Goal: Task Accomplishment & Management: Manage account settings

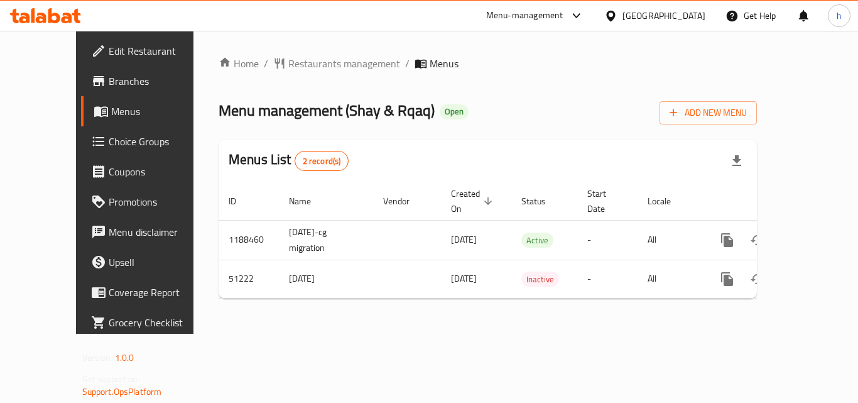
click at [684, 9] on div "[GEOGRAPHIC_DATA]" at bounding box center [664, 16] width 83 height 14
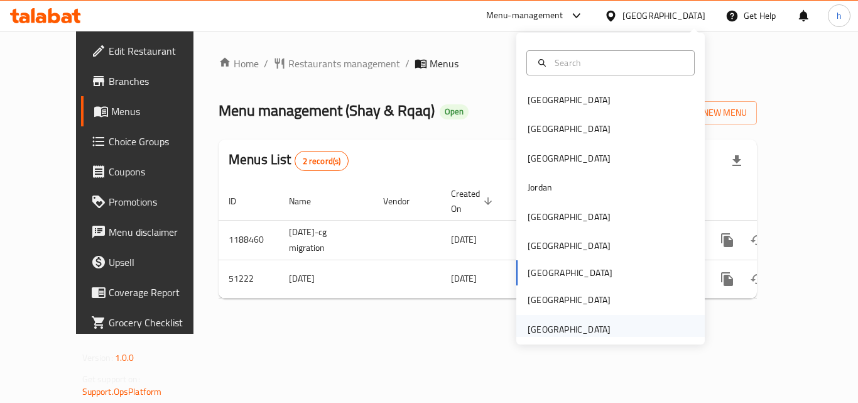
click at [581, 329] on div "[GEOGRAPHIC_DATA]" at bounding box center [569, 329] width 83 height 14
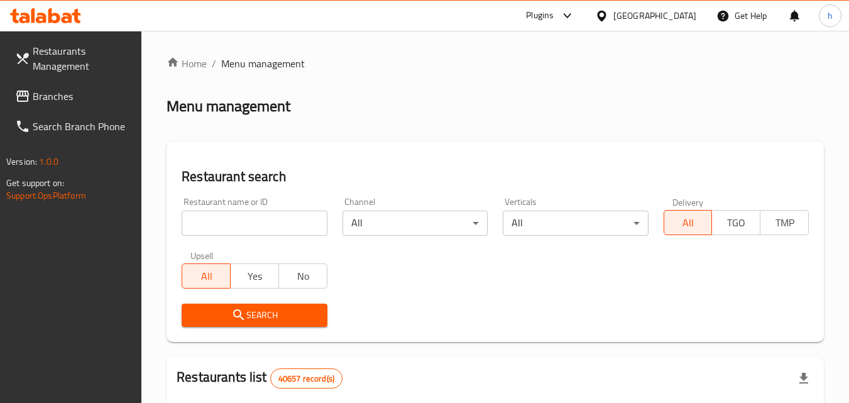
click at [51, 89] on span "Branches" at bounding box center [82, 96] width 99 height 15
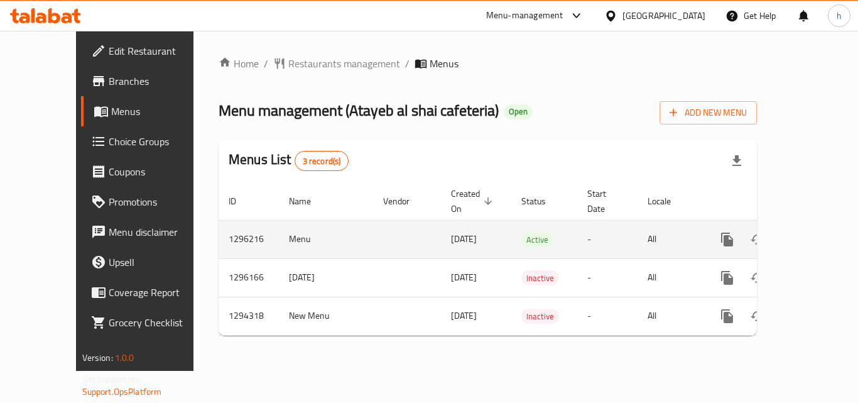
click at [812, 234] on icon "enhanced table" at bounding box center [817, 239] width 11 height 11
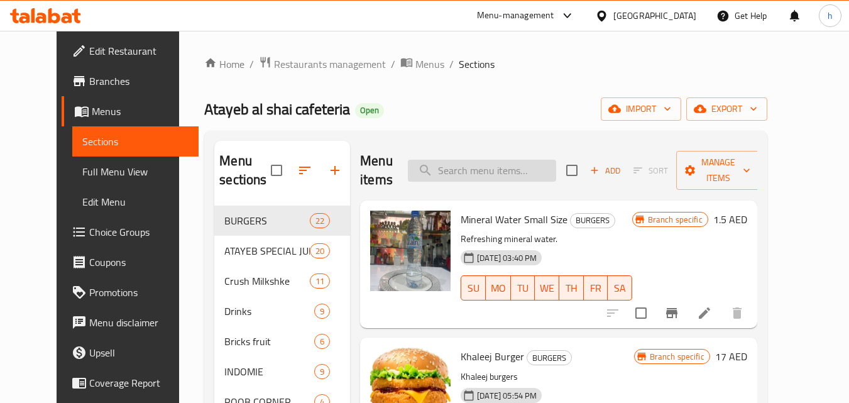
click at [509, 174] on input "search" at bounding box center [482, 171] width 148 height 22
paste input "Breed Fillet Combo"
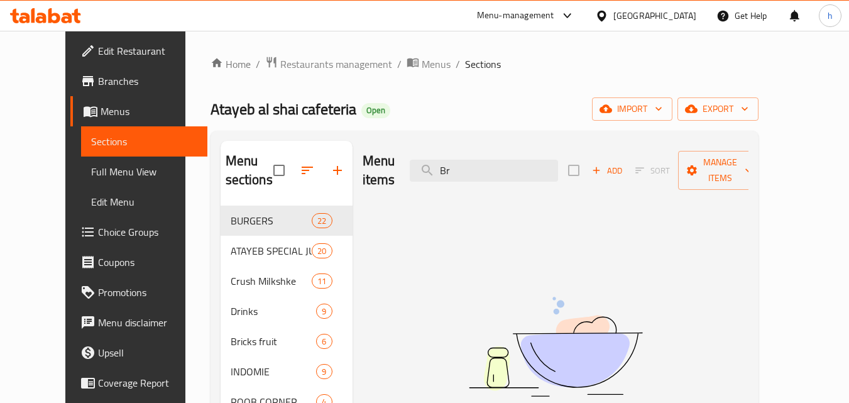
type input "B"
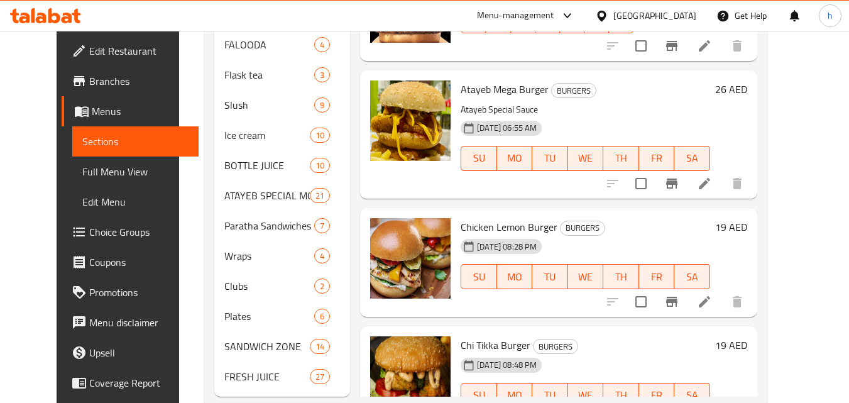
scroll to position [506, 0]
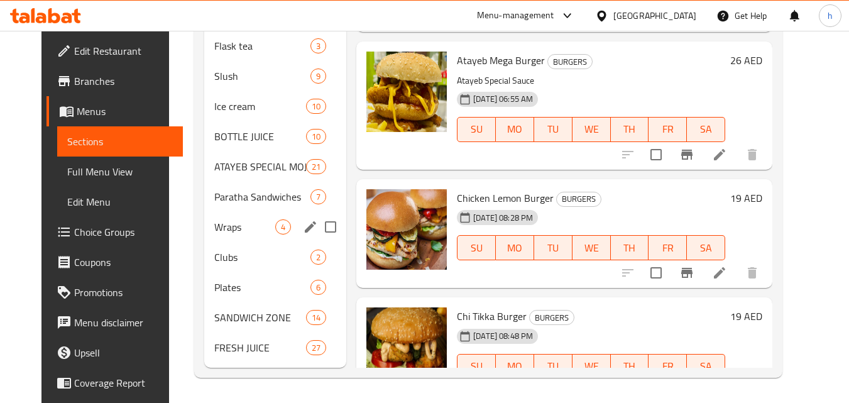
click at [229, 229] on span "Wraps" at bounding box center [244, 226] width 61 height 15
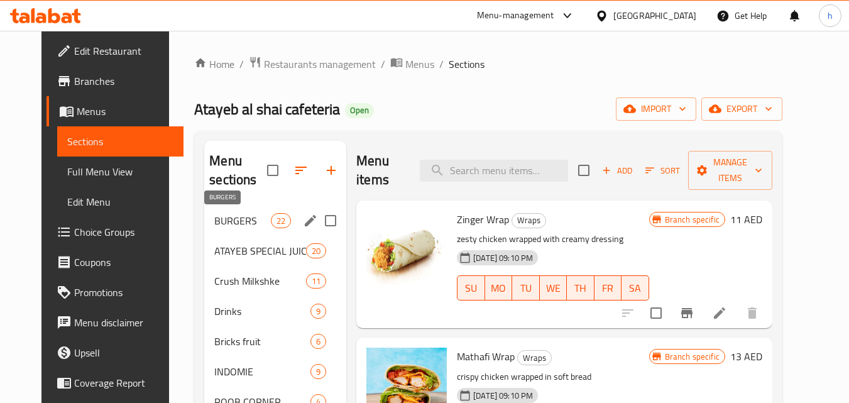
click at [217, 221] on span "BURGERS" at bounding box center [242, 220] width 57 height 15
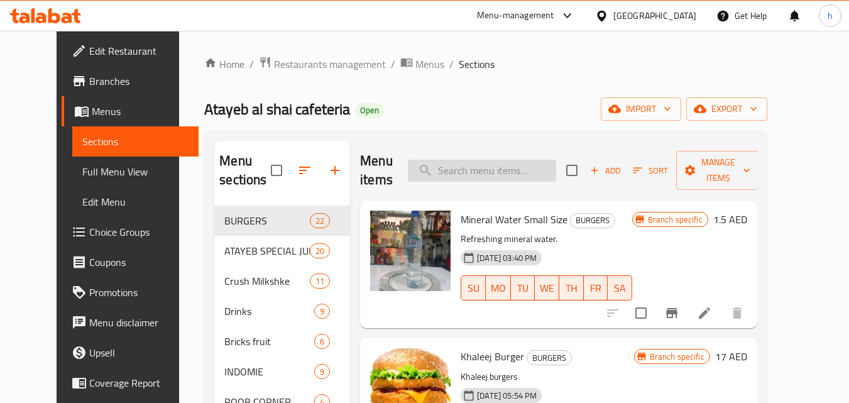
click at [507, 172] on input "search" at bounding box center [482, 171] width 148 height 22
type input "fillet"
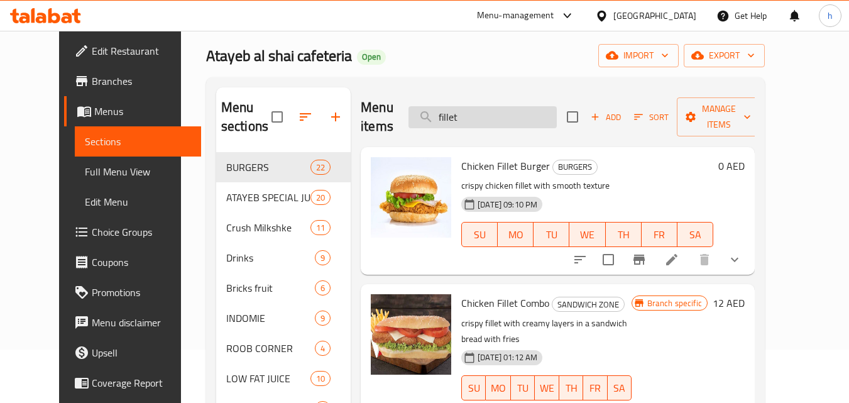
scroll to position [126, 0]
